Goal: Information Seeking & Learning: Learn about a topic

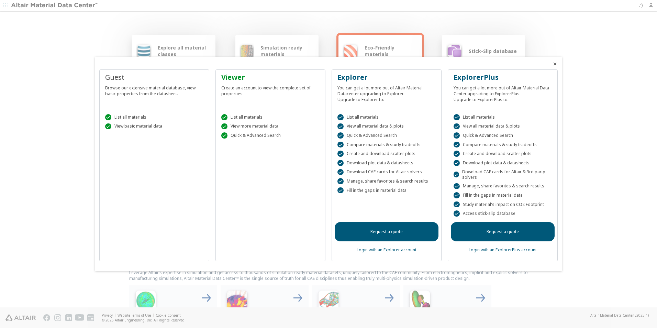
click at [555, 63] on icon "Close" at bounding box center [556, 64] width 6 height 6
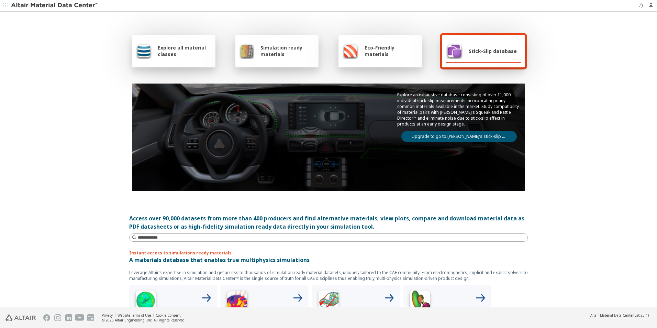
click at [469, 49] on span "Stick-Slip database" at bounding box center [493, 51] width 48 height 7
click at [454, 45] on img at bounding box center [454, 51] width 17 height 17
click at [454, 140] on link "Upgrade to go to Altair’s stick-slip database" at bounding box center [460, 136] width 116 height 11
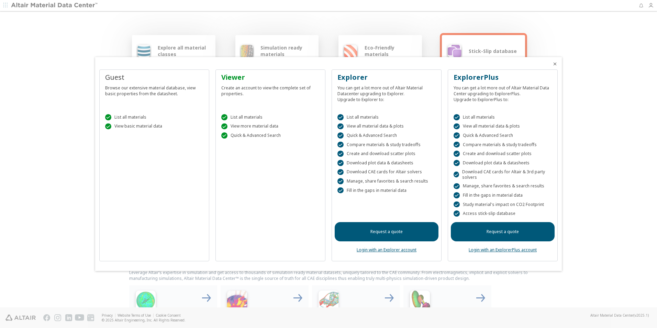
click at [555, 65] on icon "Close" at bounding box center [556, 64] width 6 height 6
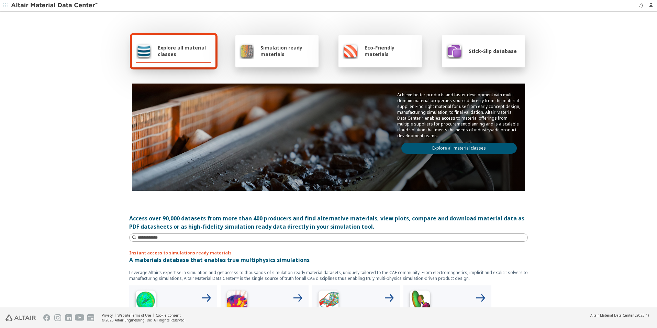
click at [186, 59] on div "Explore all material classes" at bounding box center [174, 51] width 84 height 32
click at [193, 61] on div "Explore all material classes" at bounding box center [174, 51] width 84 height 32
click at [174, 71] on div "Explore all material classes Simulation ready materials Eco-Friendly materials …" at bounding box center [328, 111] width 399 height 199
click at [171, 64] on div "Explore all material classes" at bounding box center [174, 51] width 84 height 32
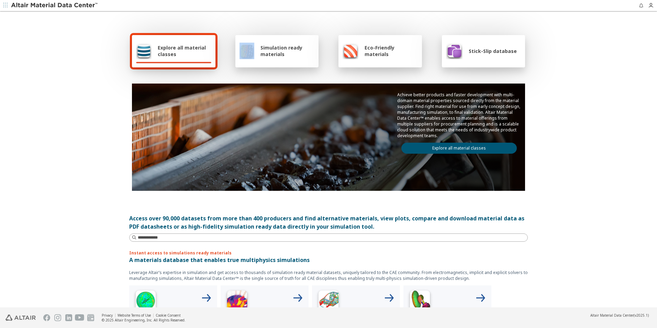
click at [477, 145] on link "Explore all material classes" at bounding box center [460, 148] width 116 height 11
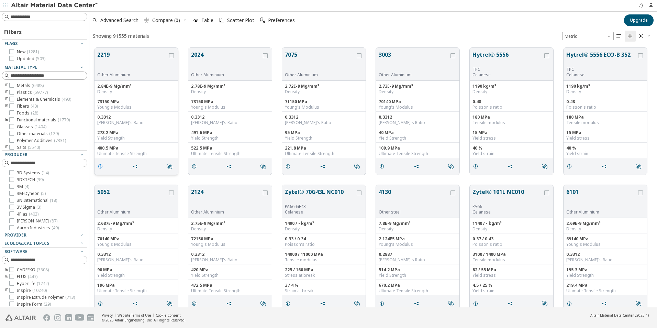
click at [102, 168] on icon "grid" at bounding box center [101, 167] width 6 height 6
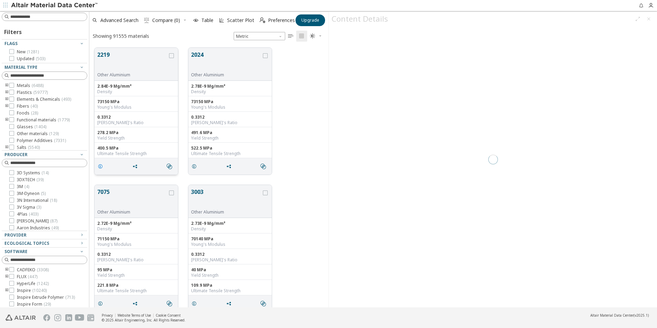
scroll to position [260, 234]
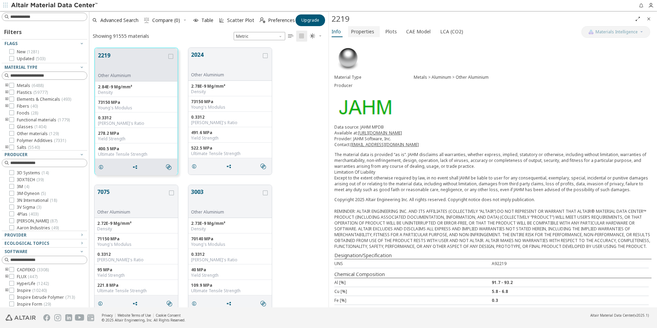
click at [363, 33] on span "Properties" at bounding box center [362, 31] width 23 height 11
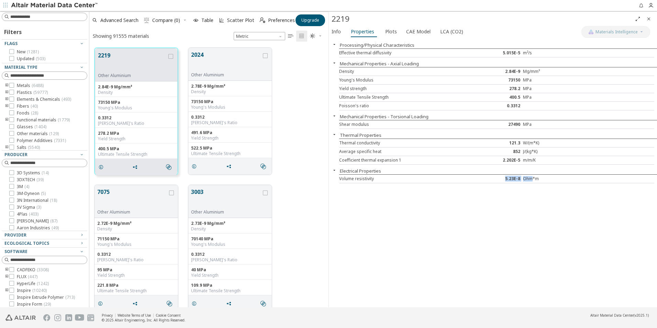
drag, startPoint x: 504, startPoint y: 178, endPoint x: 533, endPoint y: 176, distance: 28.7
click at [533, 176] on div "Volume resistivity 5.23E-8 Ohm*m" at bounding box center [496, 179] width 315 height 9
click at [397, 37] on div "Info Properties Plots CAE Model LCA (CO2)" at bounding box center [455, 32] width 253 height 13
click at [22, 272] on span "CADFEKO ( 3308 )" at bounding box center [33, 270] width 32 height 6
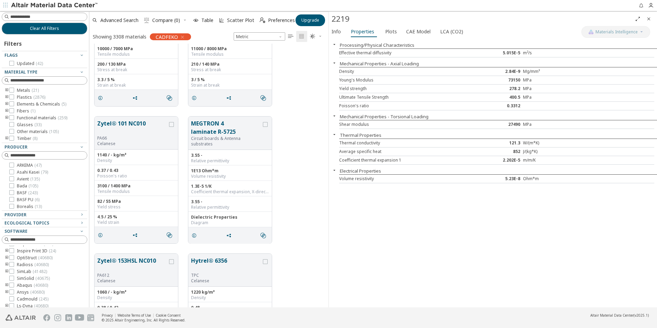
scroll to position [41, 0]
drag, startPoint x: 63, startPoint y: 222, endPoint x: 62, endPoint y: 188, distance: 33.7
click at [62, 188] on div "Filters Flags Updated ( 42 ) Material Type Metals ( 21 ) Plastics ( 2876 ) Elem…" at bounding box center [45, 163] width 86 height 258
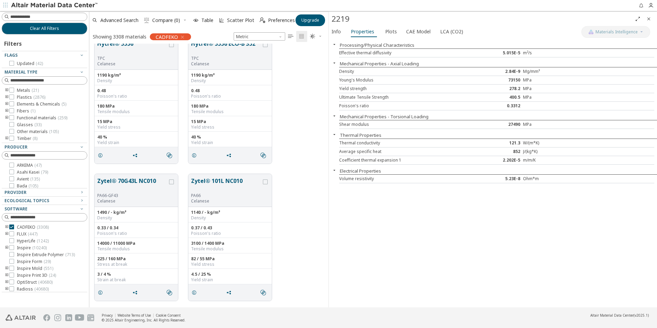
scroll to position [0, 0]
